Goal: Task Accomplishment & Management: Manage account settings

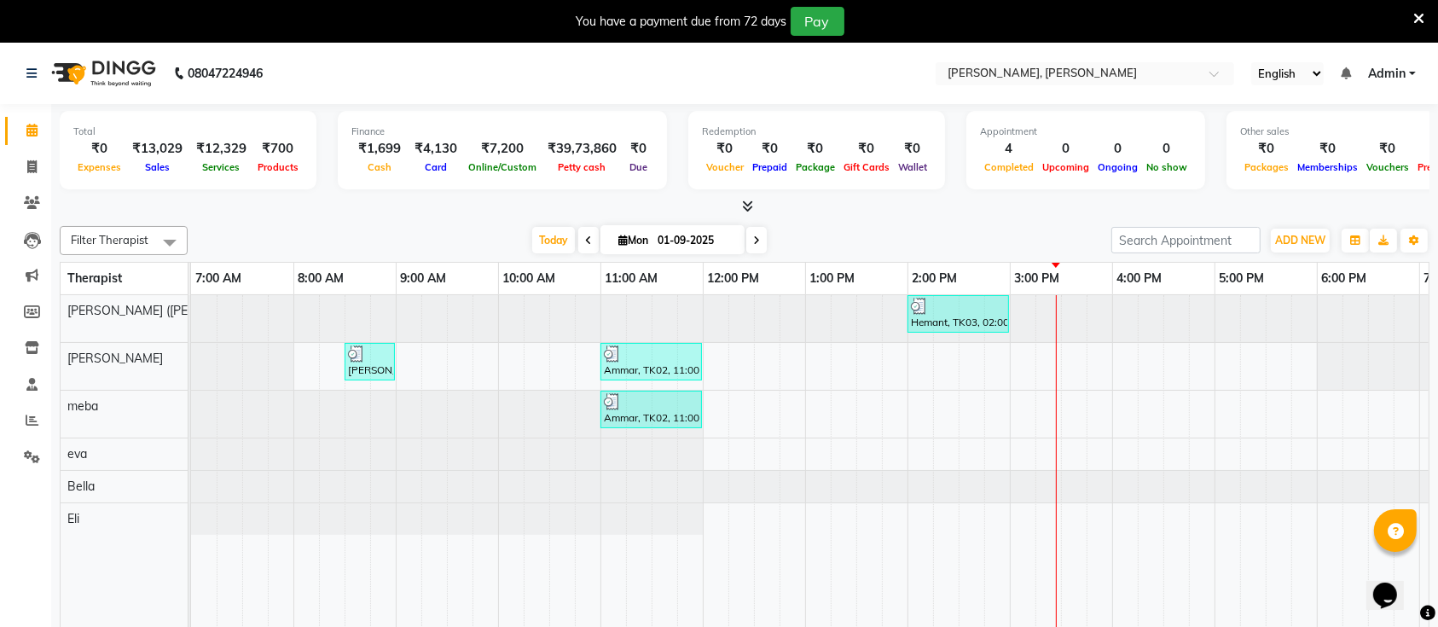
click at [1416, 20] on icon at bounding box center [1418, 18] width 11 height 15
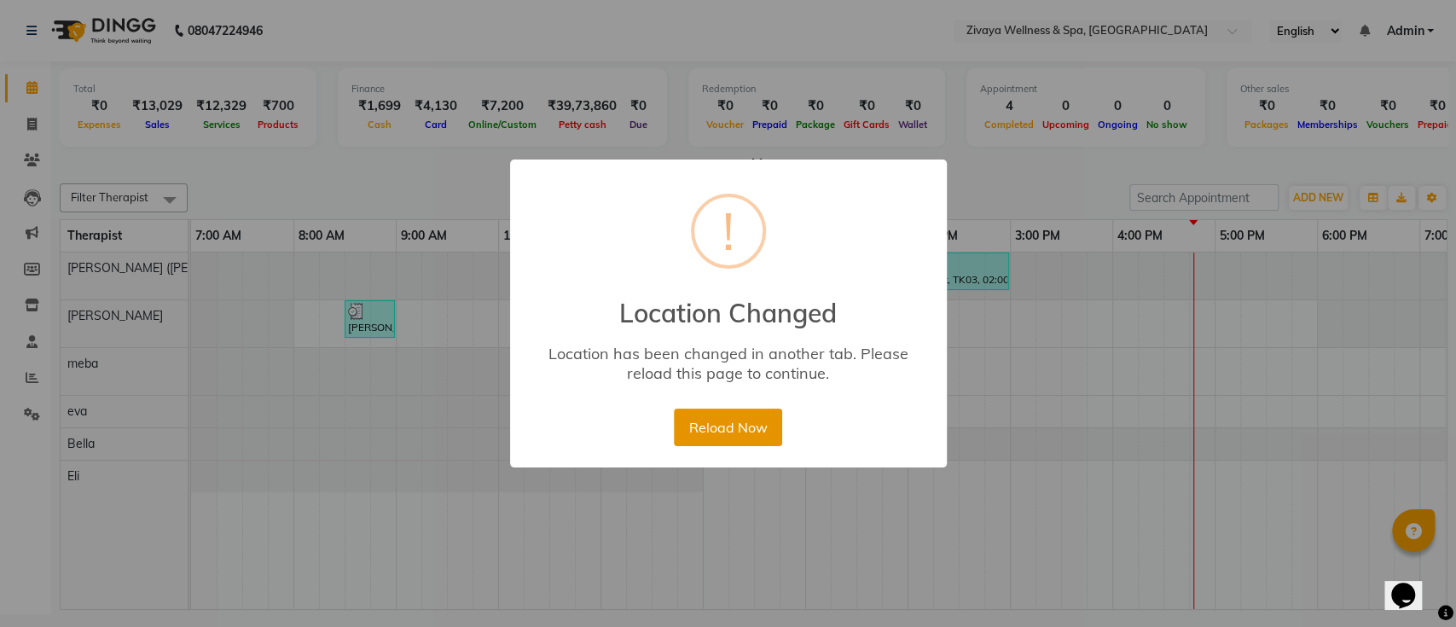
click at [744, 431] on button "Reload Now" at bounding box center [728, 427] width 108 height 38
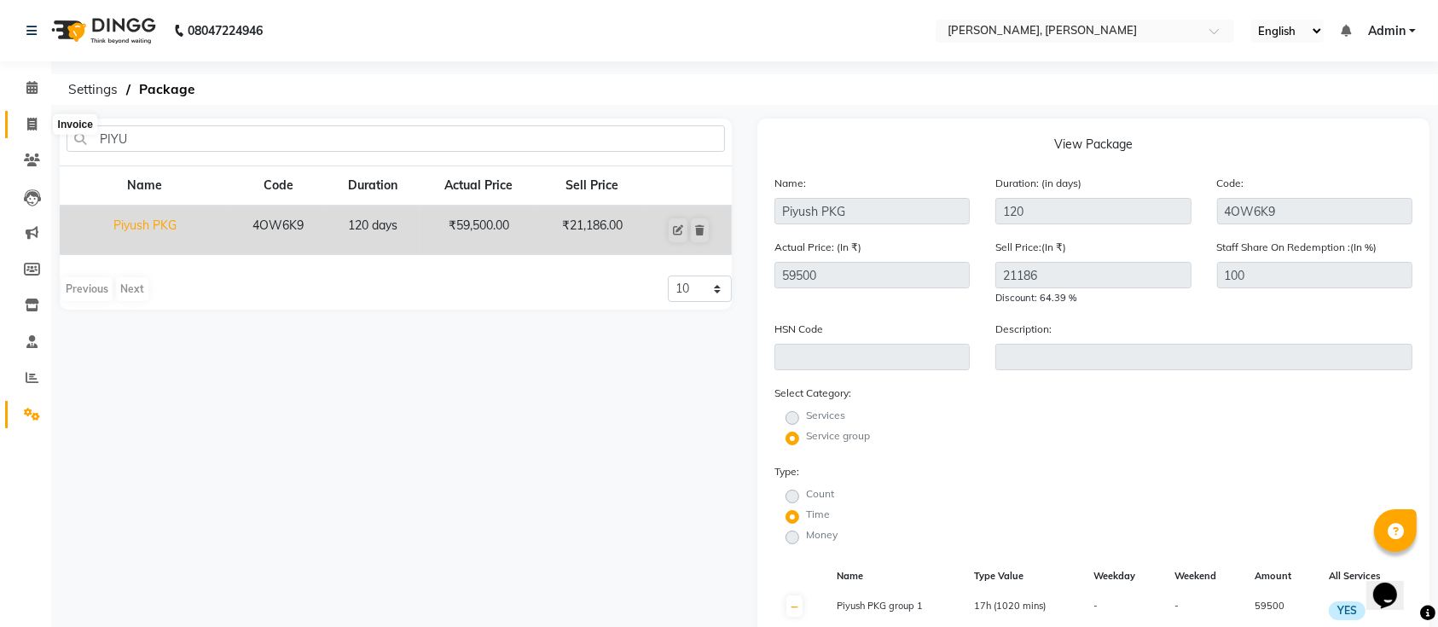
click at [27, 125] on icon at bounding box center [31, 124] width 9 height 13
select select "service"
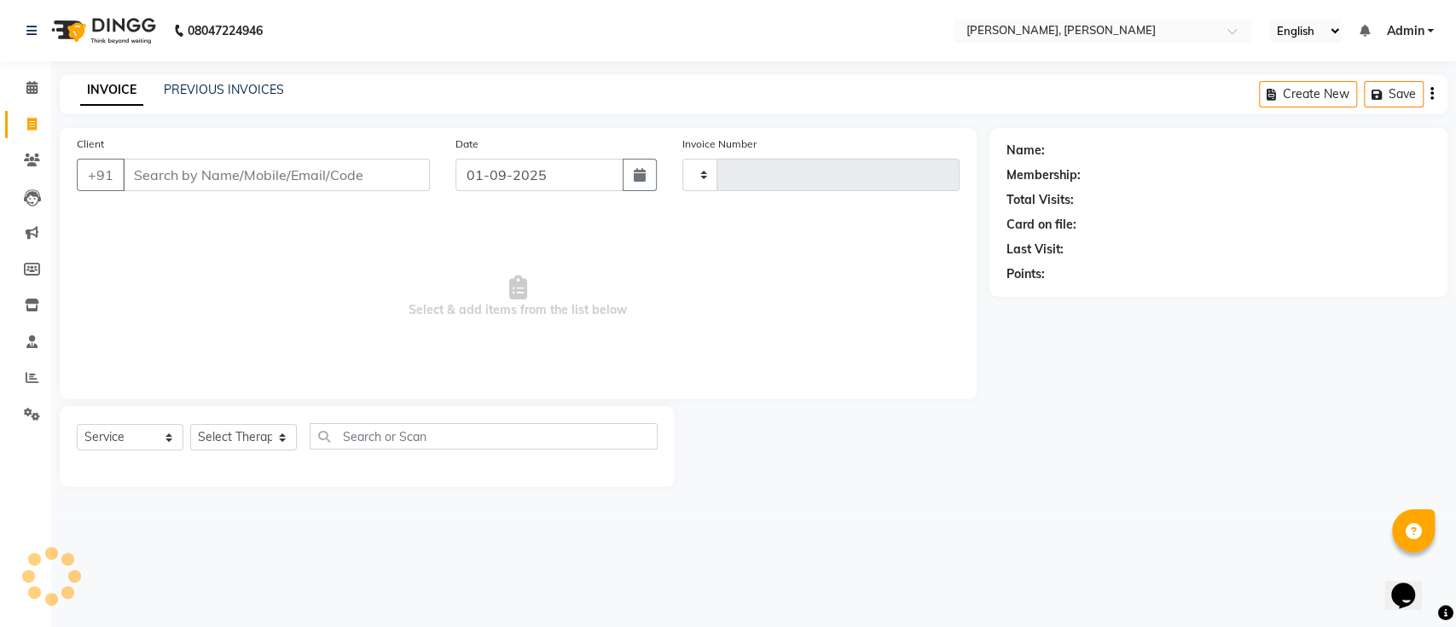
type input "1286"
select select "6399"
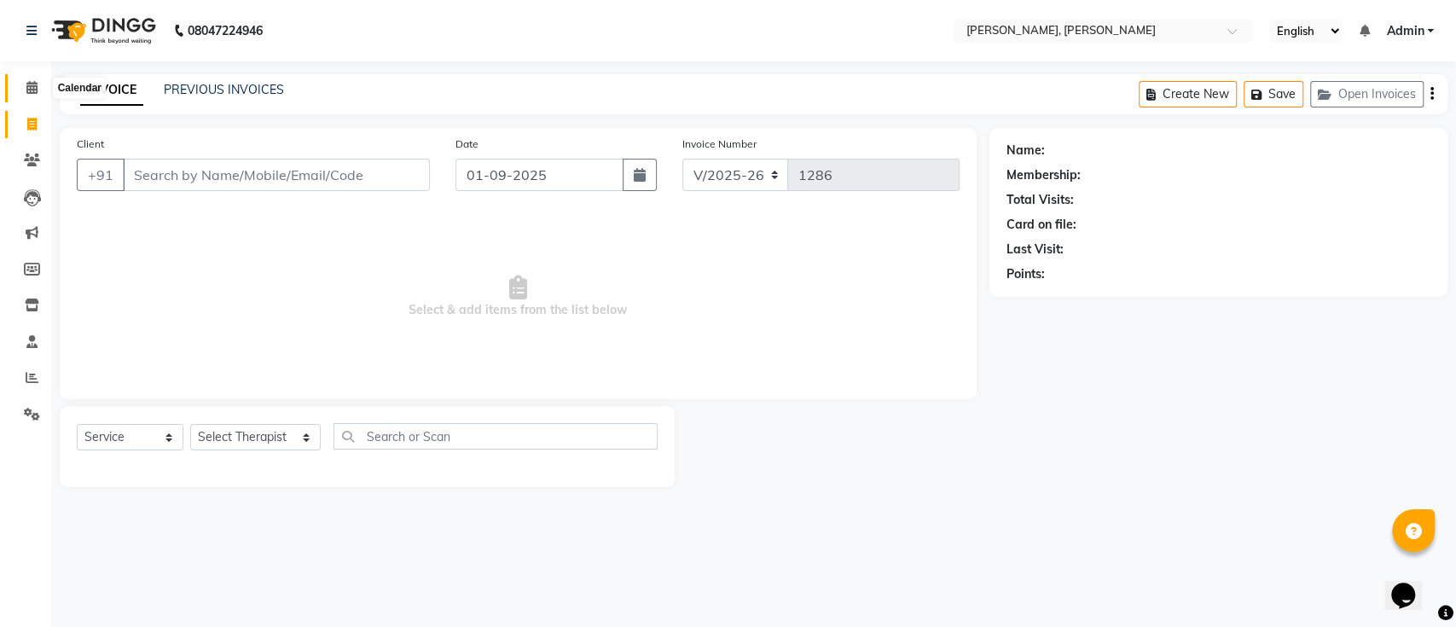
click at [27, 95] on span at bounding box center [32, 88] width 30 height 20
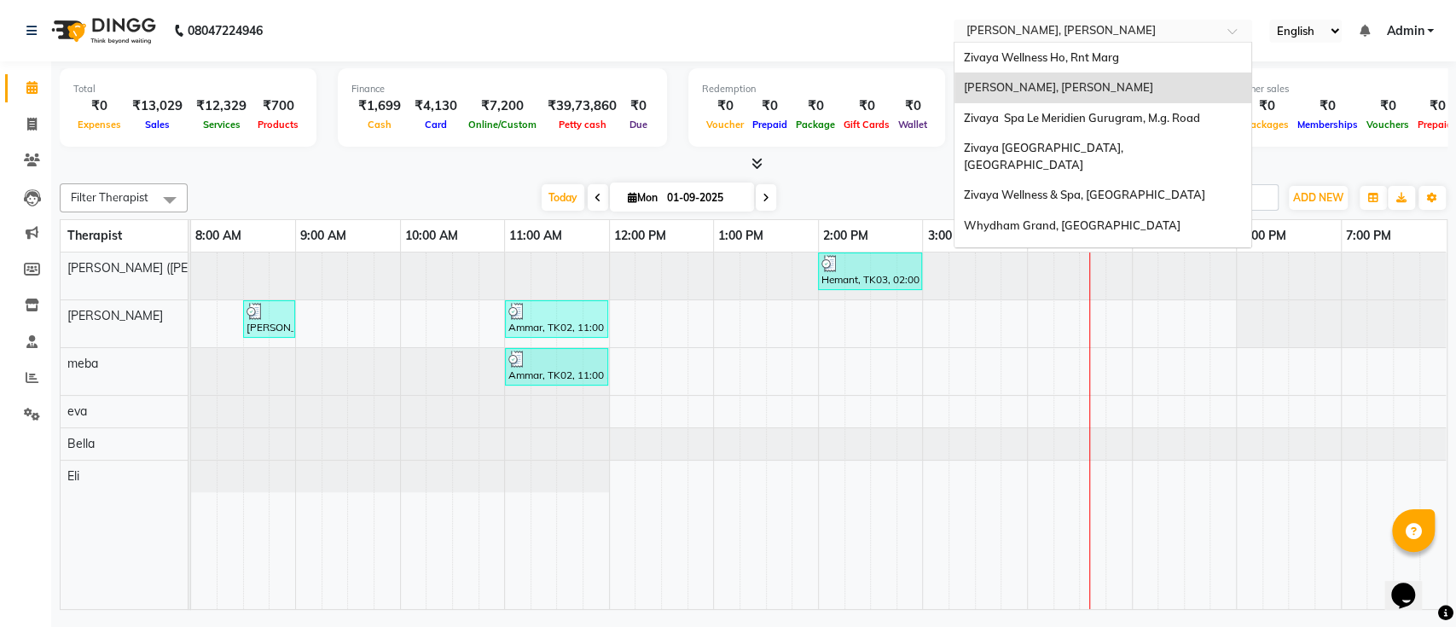
click at [1046, 33] on input "text" at bounding box center [1085, 32] width 247 height 17
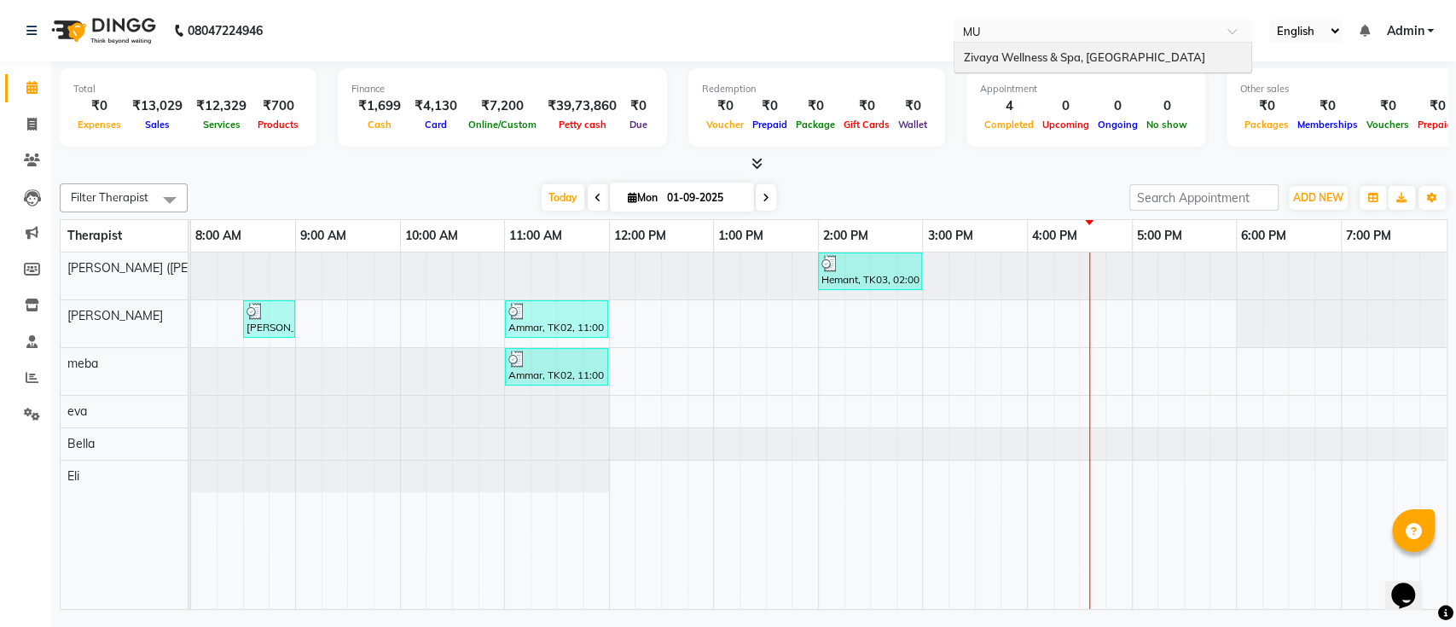
type input "MUM"
click at [1053, 50] on span "Zivaya Wellness & Spa, [GEOGRAPHIC_DATA]" at bounding box center [1083, 57] width 241 height 14
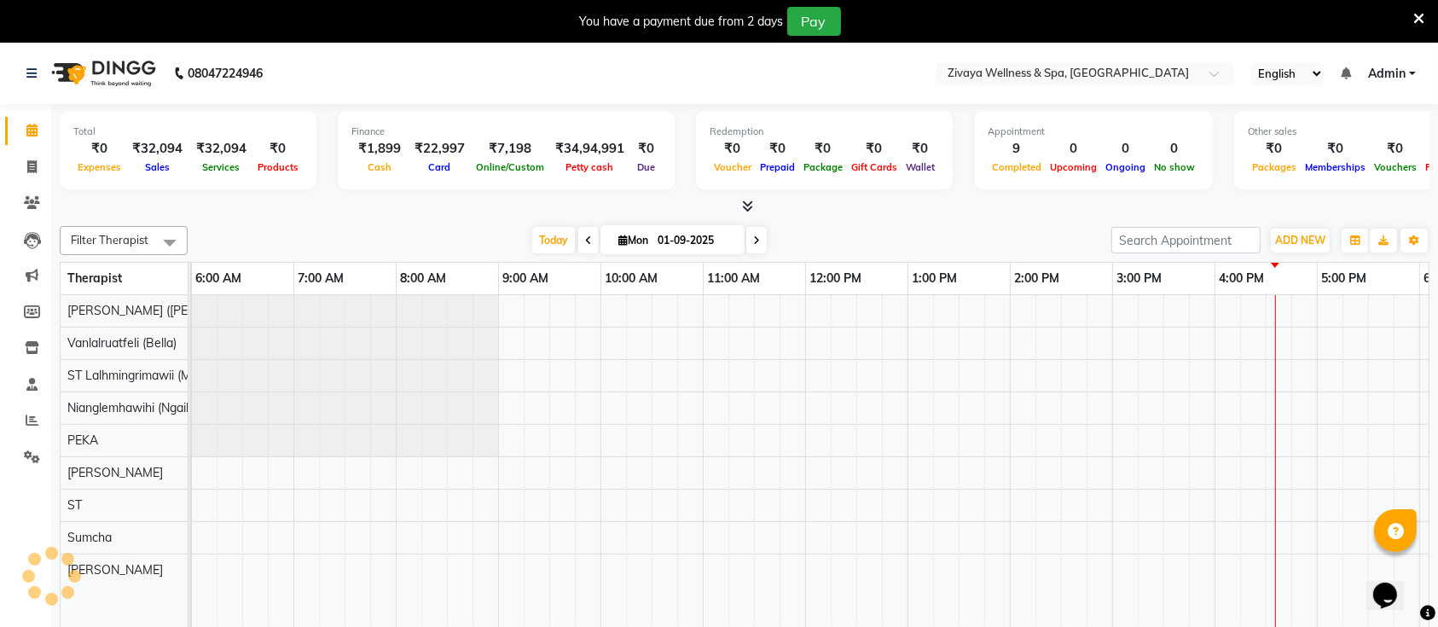
click at [1424, 14] on div "You have a payment due from 2 days Pay" at bounding box center [719, 21] width 1438 height 43
click at [1421, 14] on icon at bounding box center [1418, 18] width 11 height 15
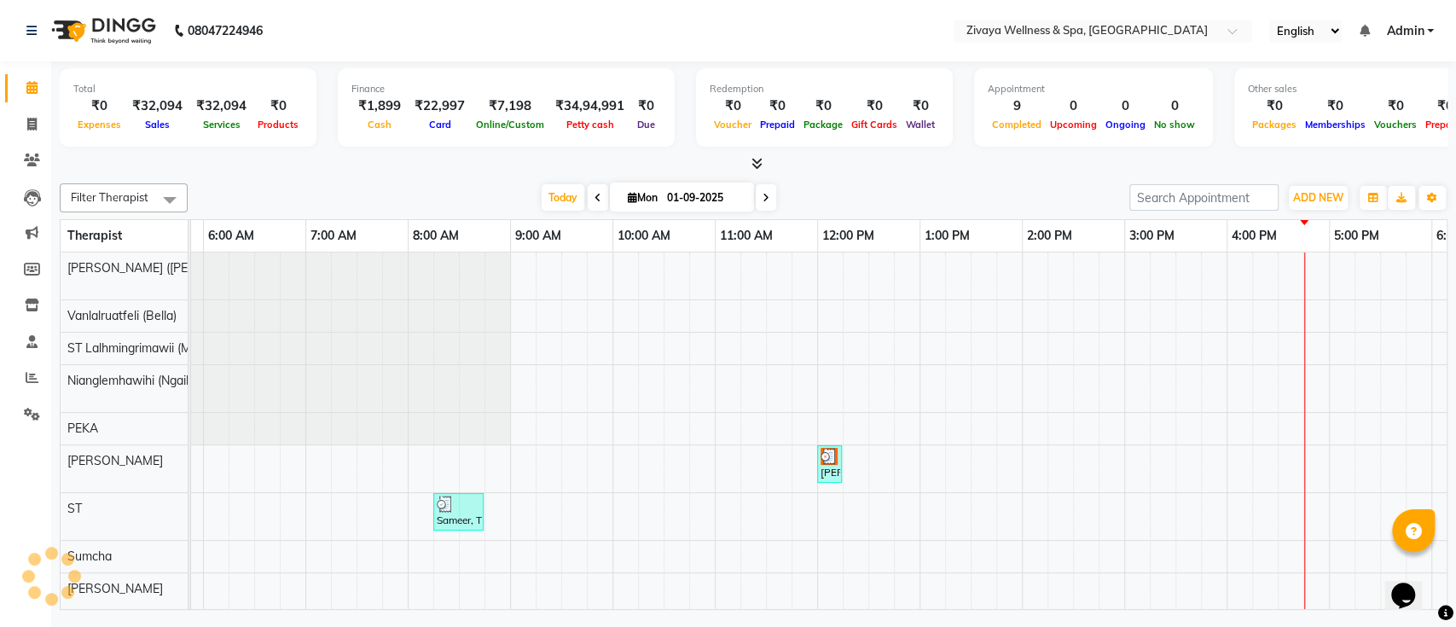
scroll to position [12, 0]
click at [928, 200] on div "Today Mon 01-09-2025" at bounding box center [658, 198] width 924 height 26
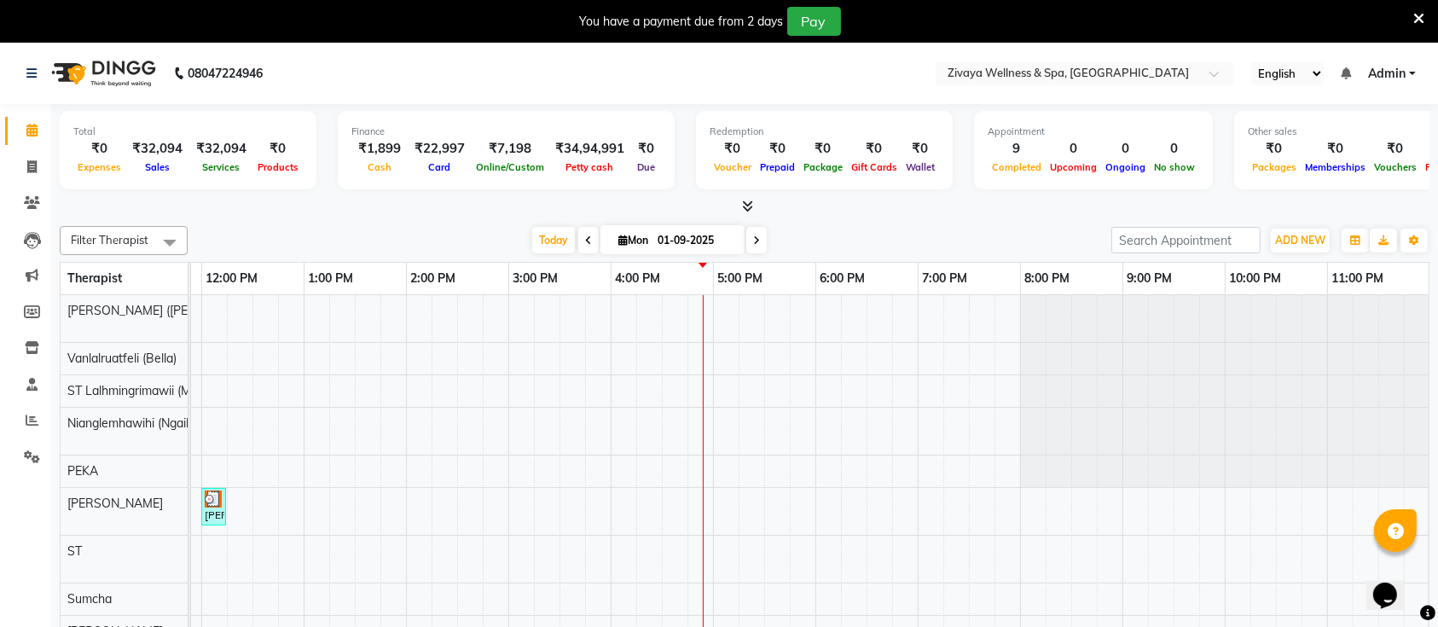
click at [1413, 15] on icon at bounding box center [1418, 18] width 11 height 15
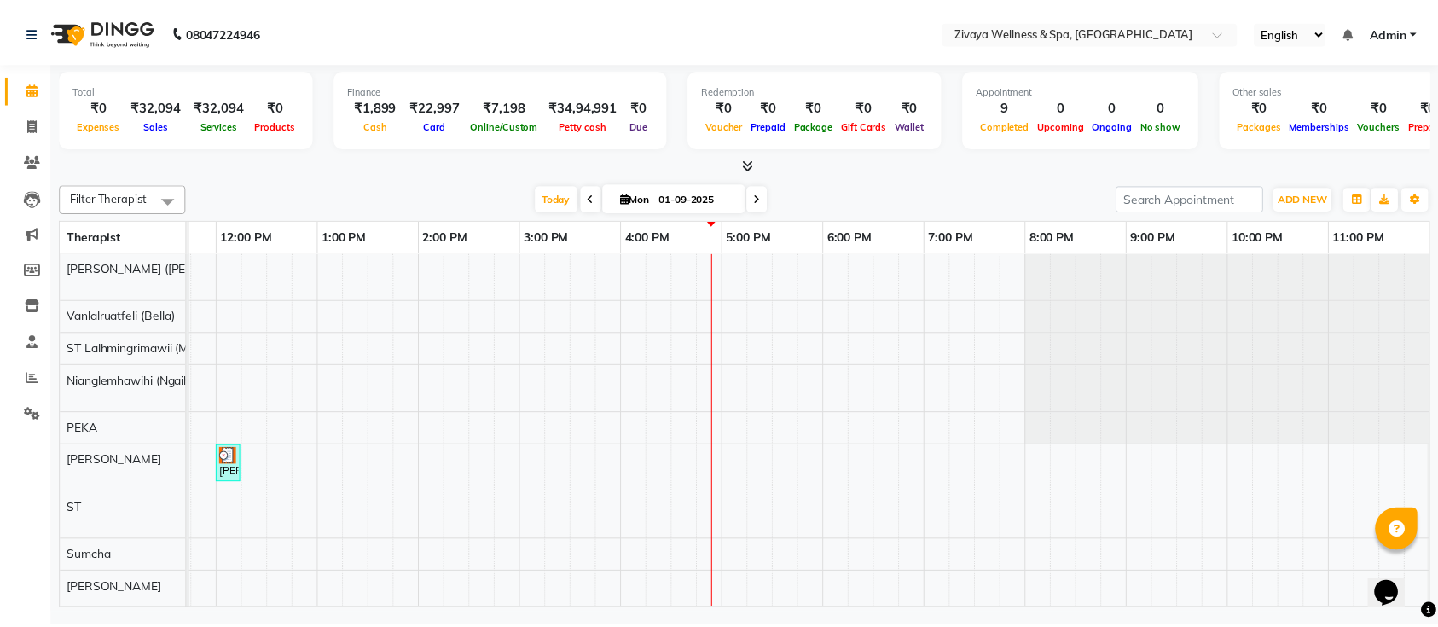
scroll to position [0, 1201]
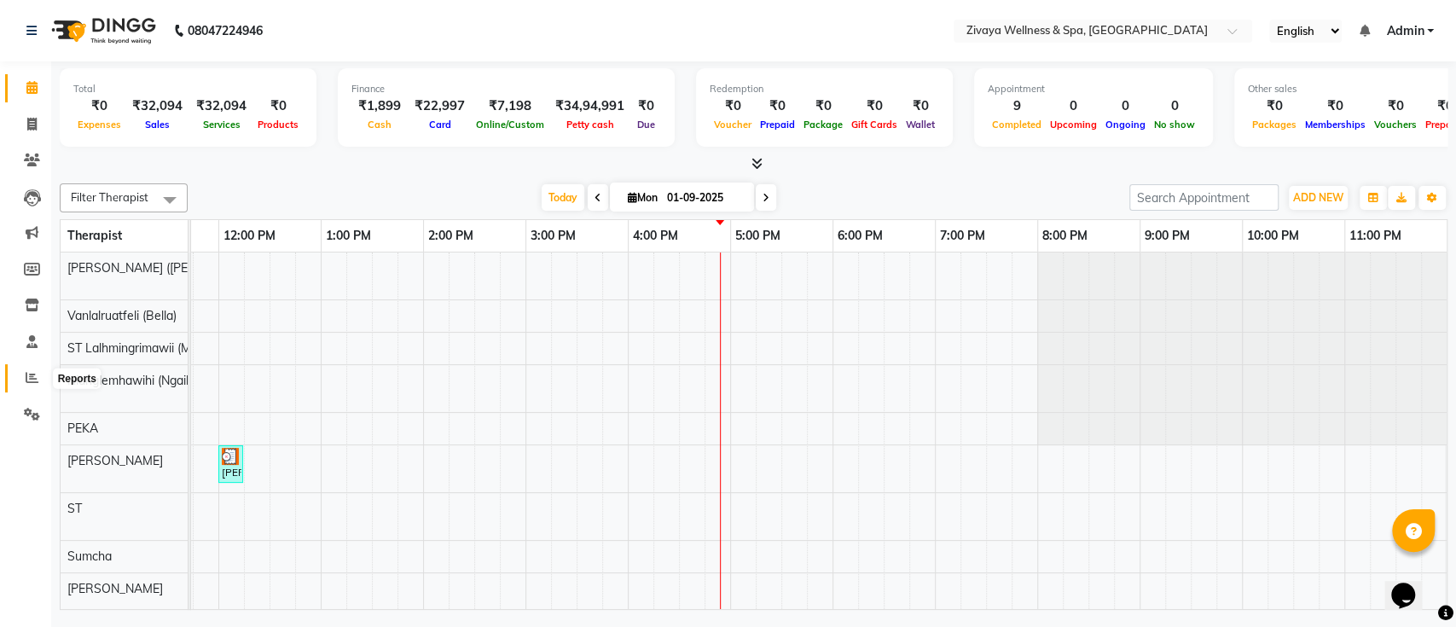
click at [32, 379] on icon at bounding box center [32, 377] width 13 height 13
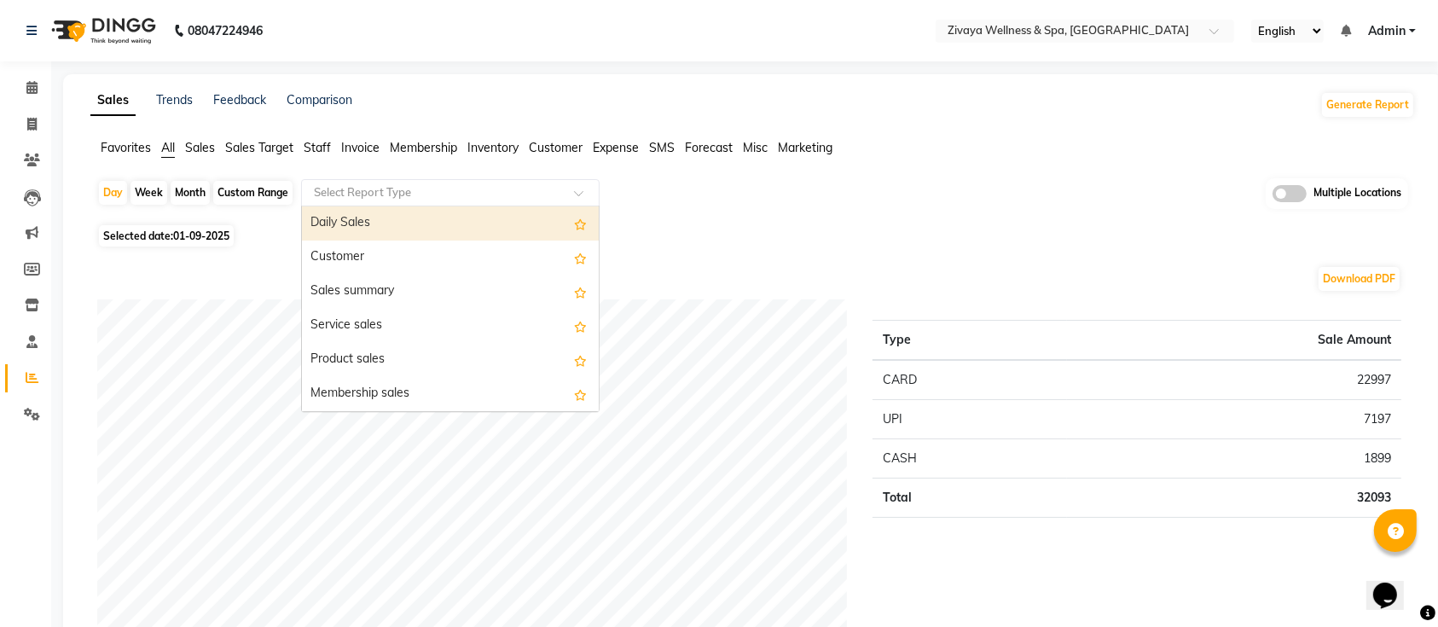
click at [458, 195] on input "text" at bounding box center [433, 192] width 246 height 17
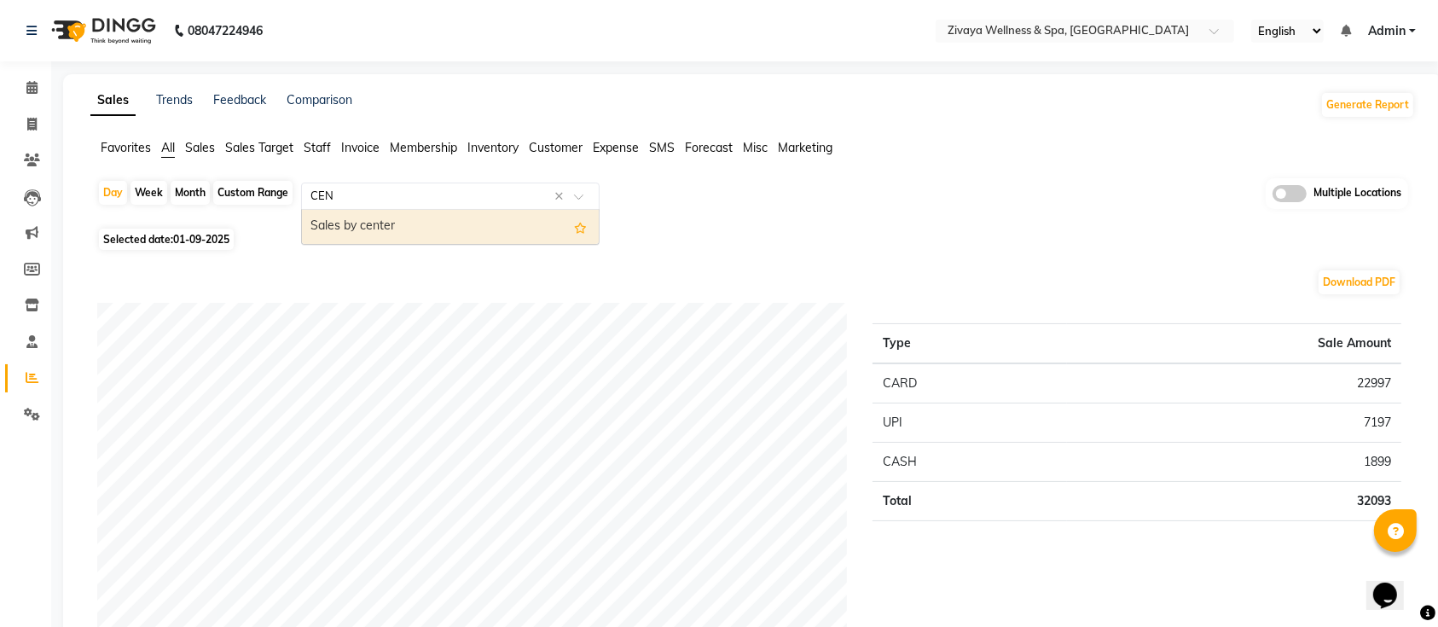
type input "CENT"
click at [372, 229] on div "Sales by center" at bounding box center [450, 227] width 297 height 34
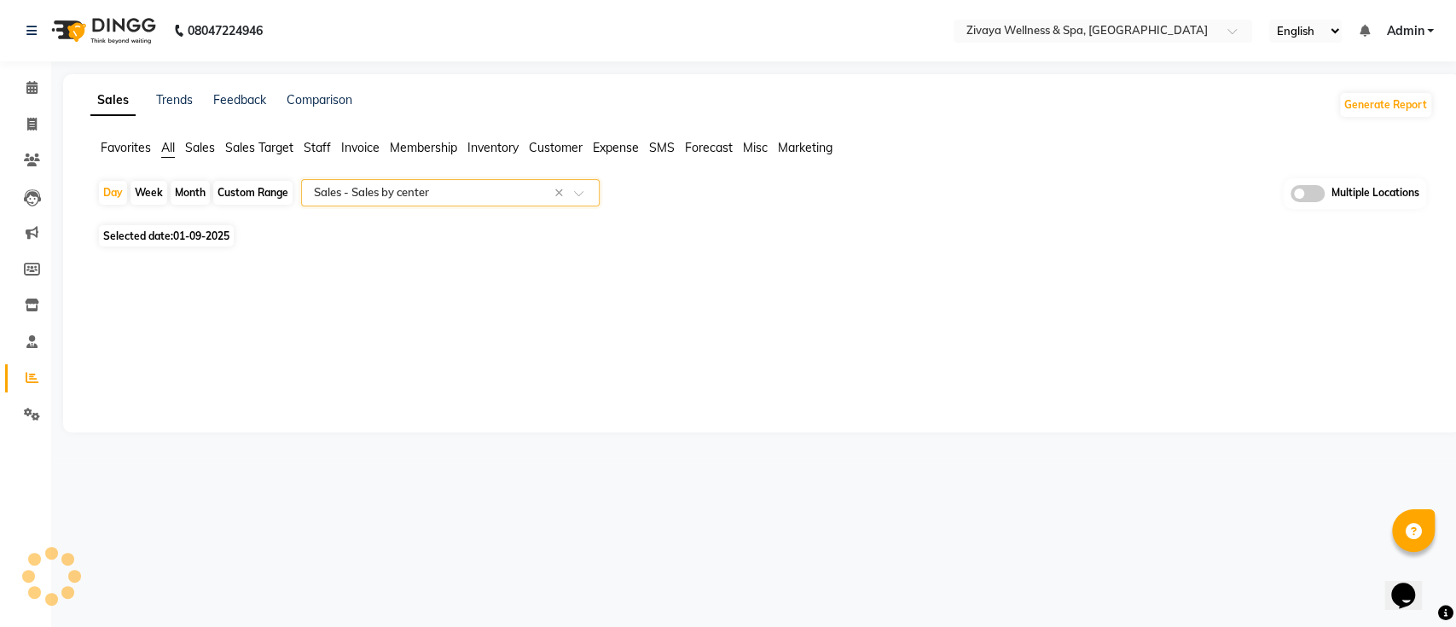
select select "full_report"
select select "csv"
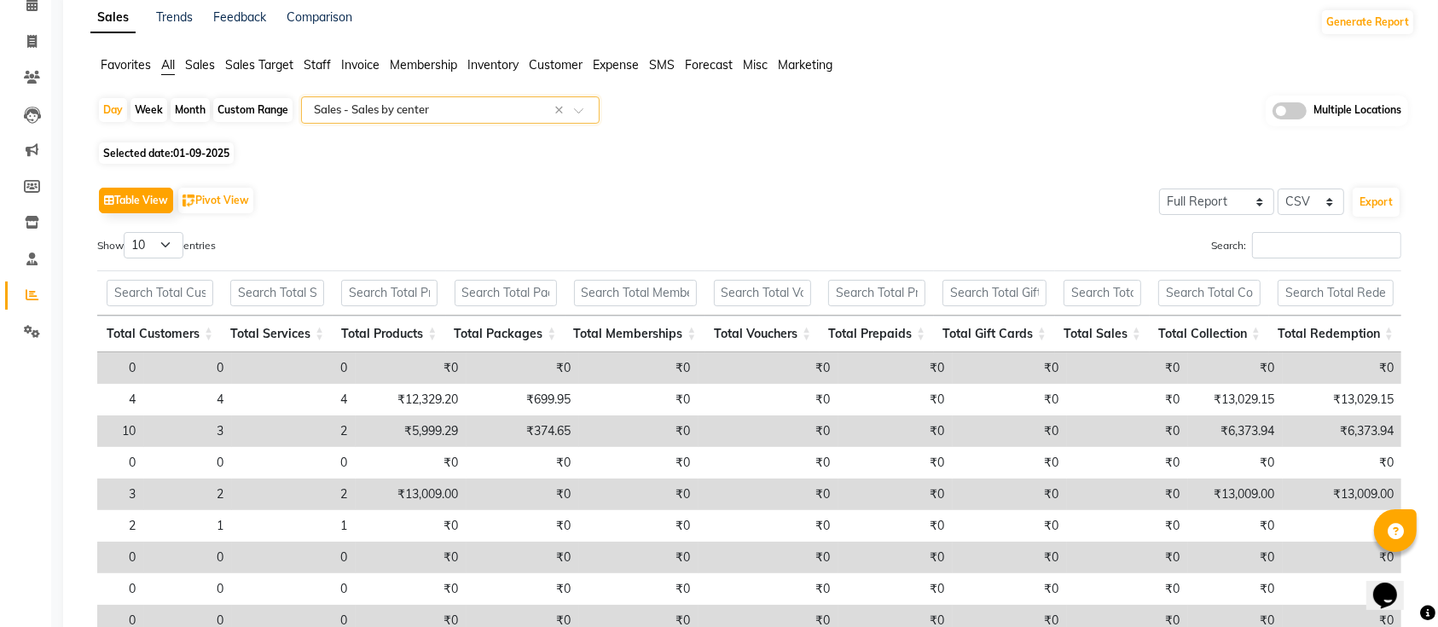
scroll to position [81, 0]
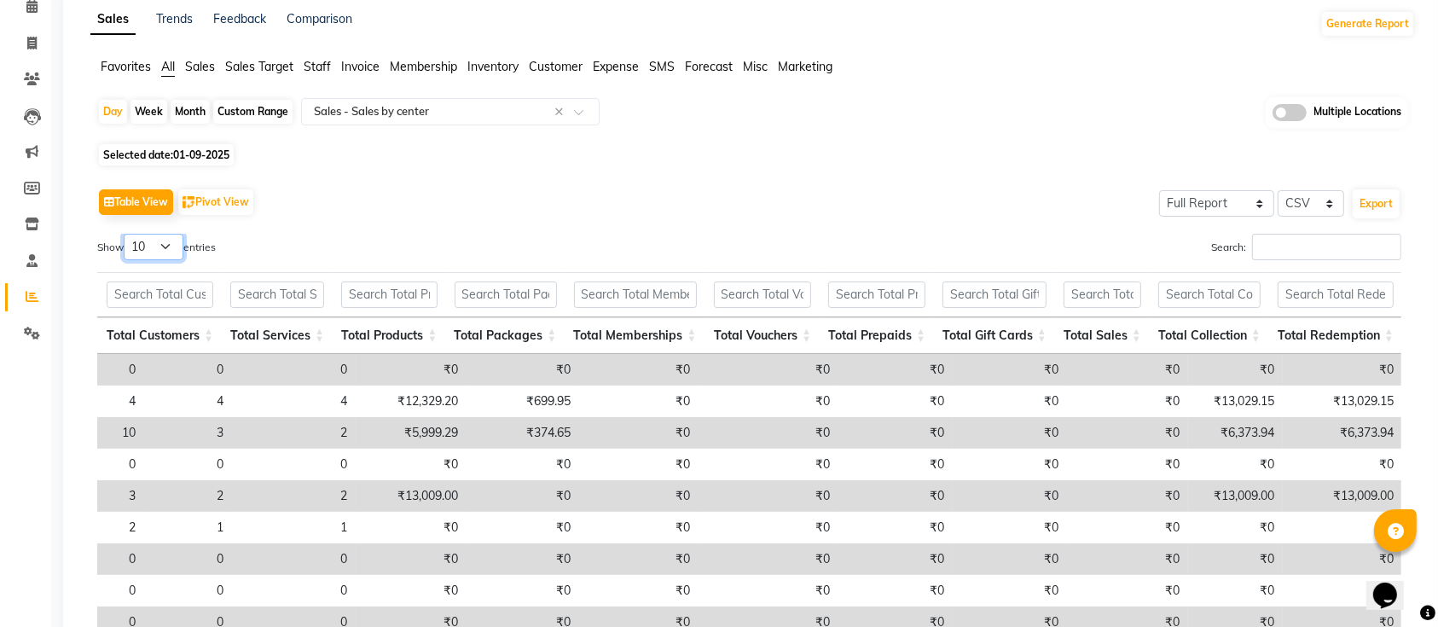
drag, startPoint x: 155, startPoint y: 245, endPoint x: 149, endPoint y: 304, distance: 59.1
click at [149, 304] on div "Show 10 25 50 100 entries Search: Business Name Locality Total Bookings Total B…" at bounding box center [749, 488] width 1304 height 508
select select "25"
click at [126, 234] on select "10 25 50 100" at bounding box center [154, 247] width 60 height 26
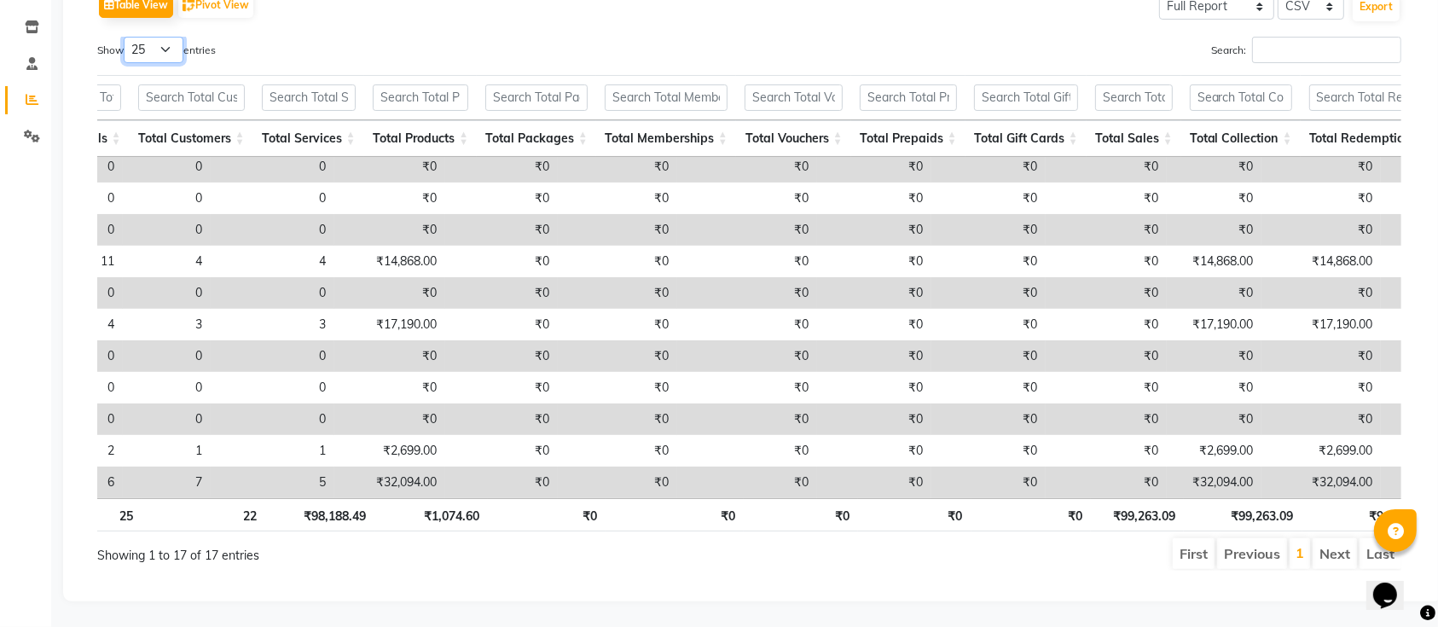
scroll to position [0, 663]
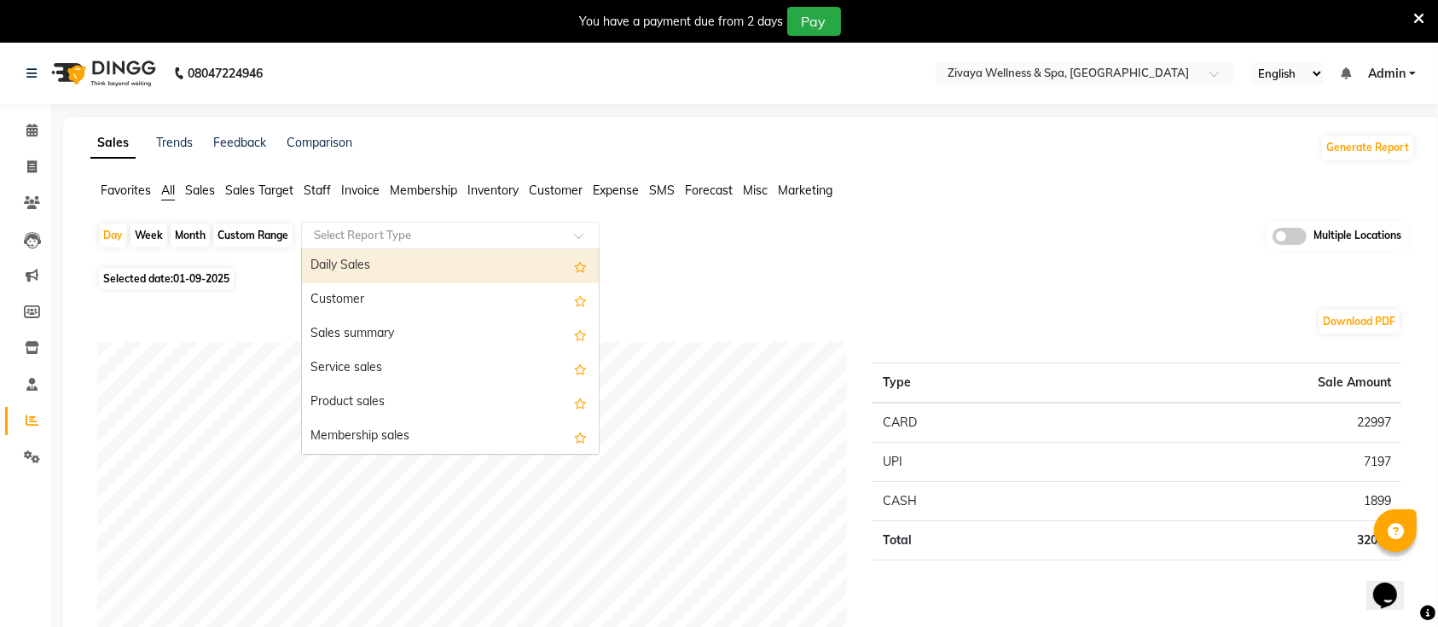
click at [573, 230] on div at bounding box center [450, 235] width 297 height 17
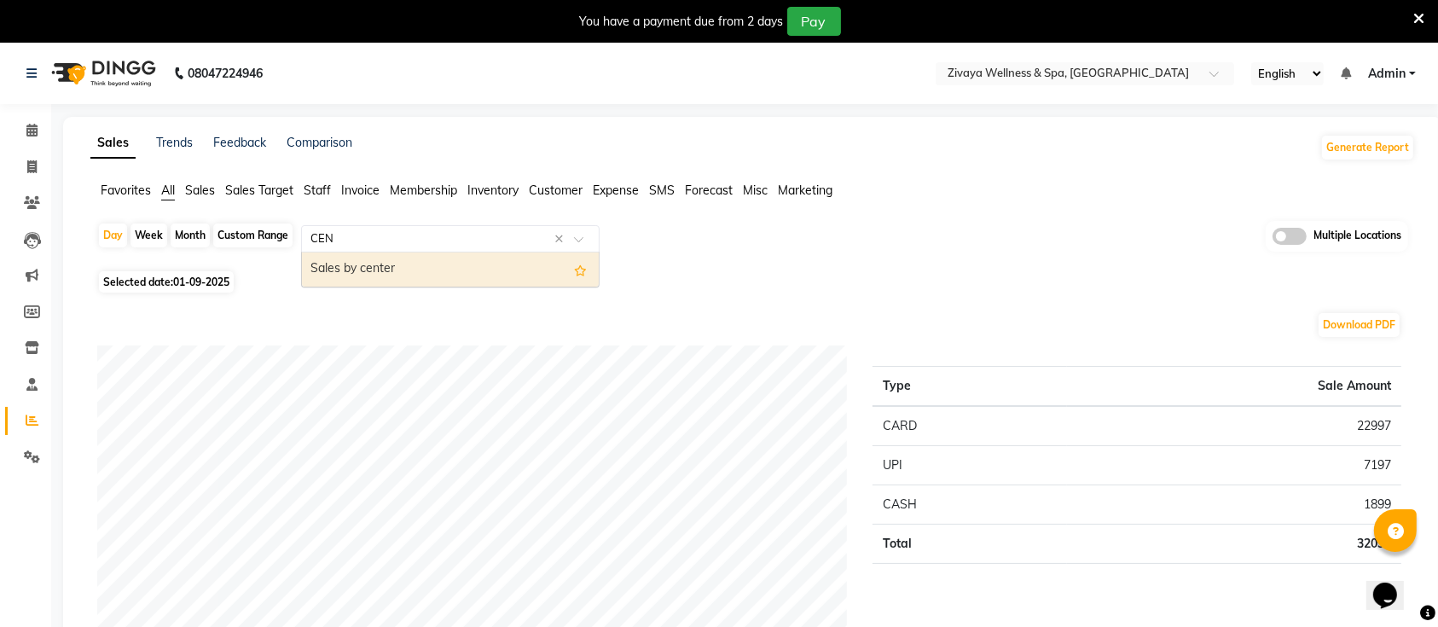
type input "CENT"
click at [444, 269] on div "Sales by center" at bounding box center [450, 269] width 297 height 34
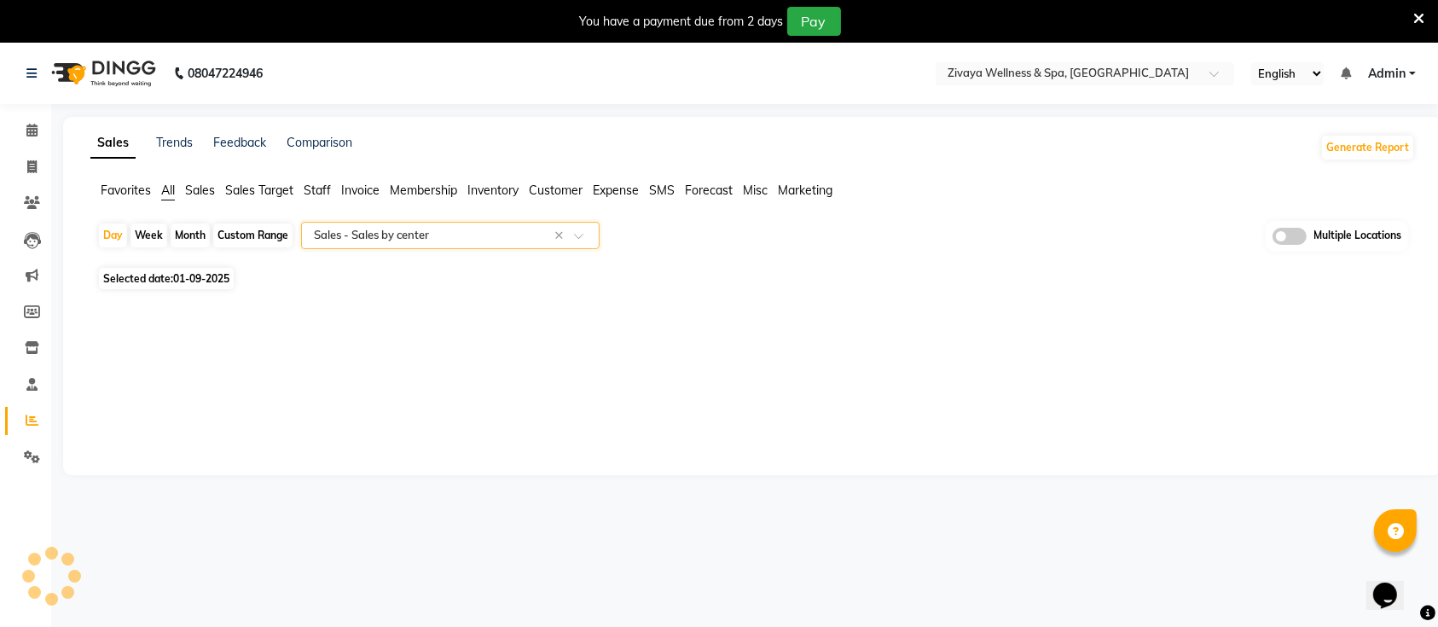
select select "full_report"
select select "csv"
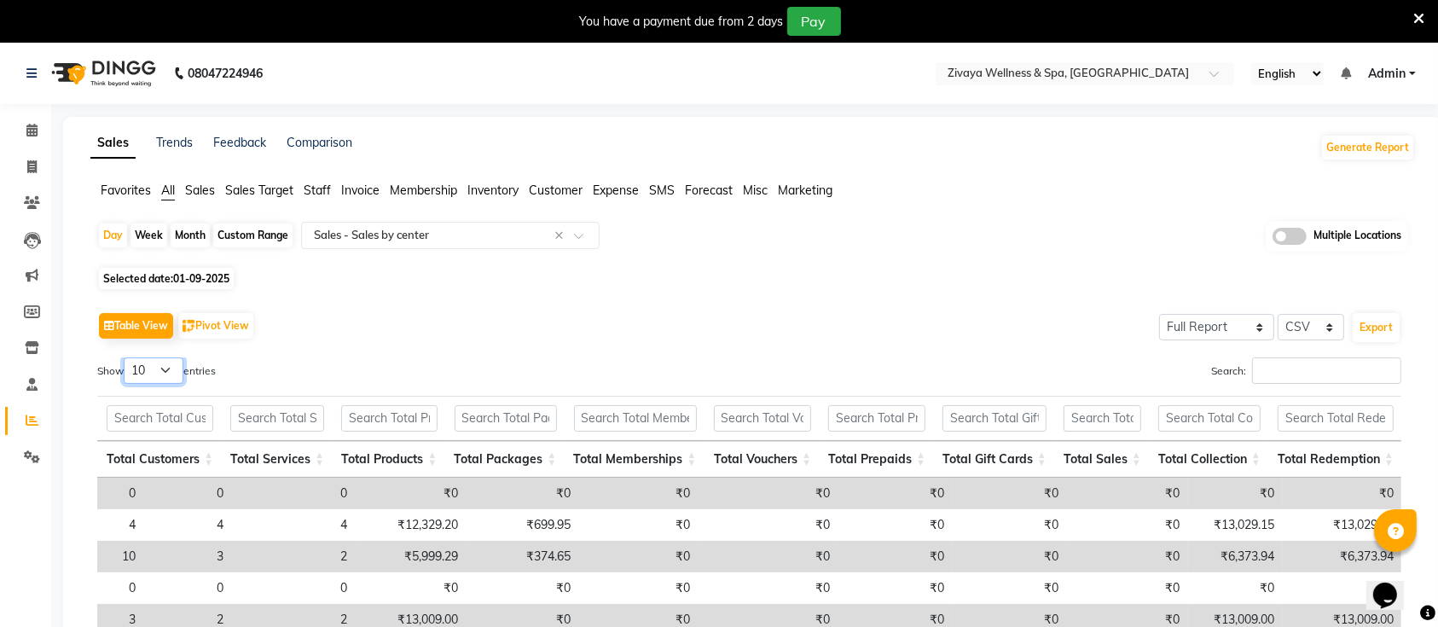
click at [159, 368] on select "10 25 50 100" at bounding box center [154, 370] width 60 height 26
select select "25"
click at [126, 357] on select "10 25 50 100" at bounding box center [154, 370] width 60 height 26
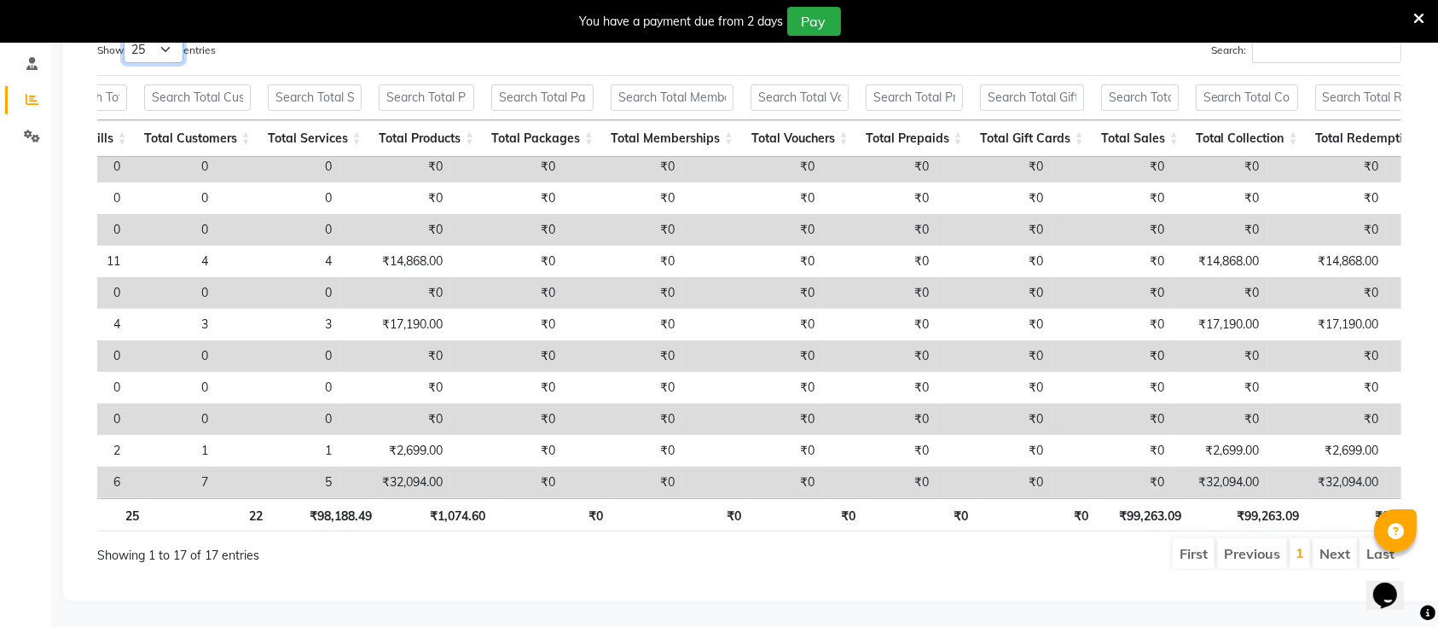
scroll to position [0, 663]
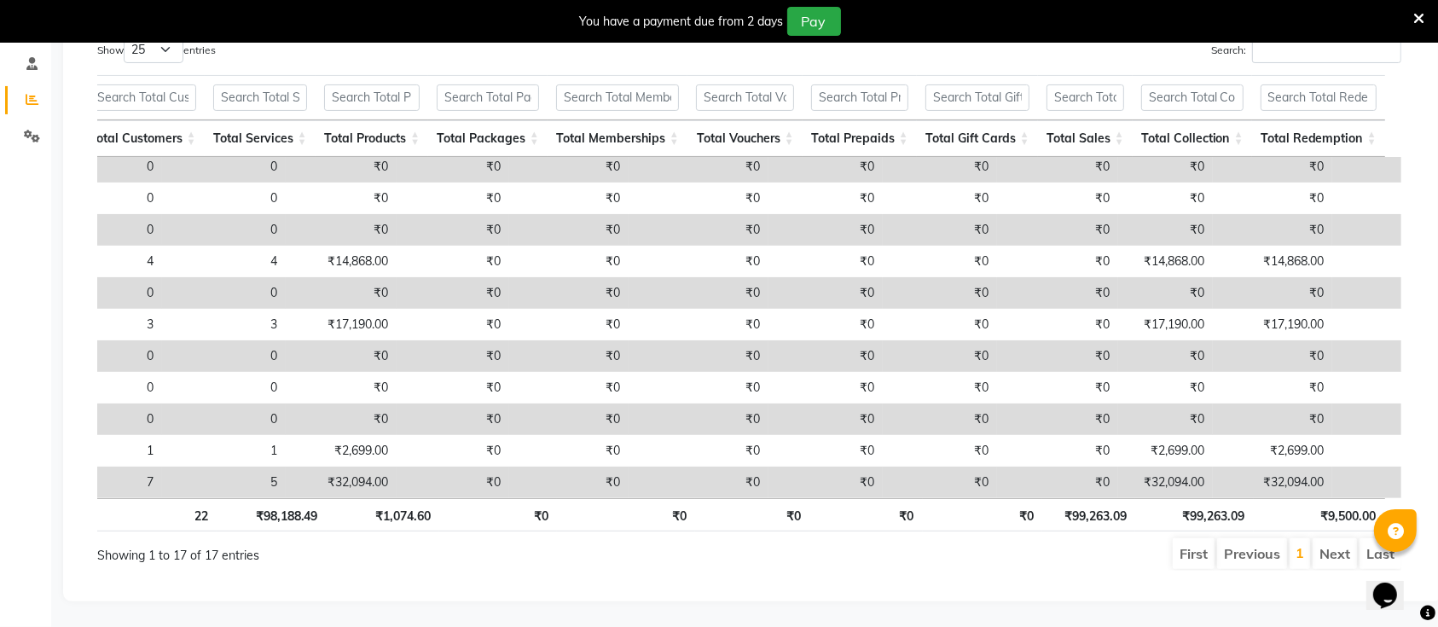
click at [1419, 17] on icon at bounding box center [1418, 18] width 11 height 15
